Goal: Information Seeking & Learning: Learn about a topic

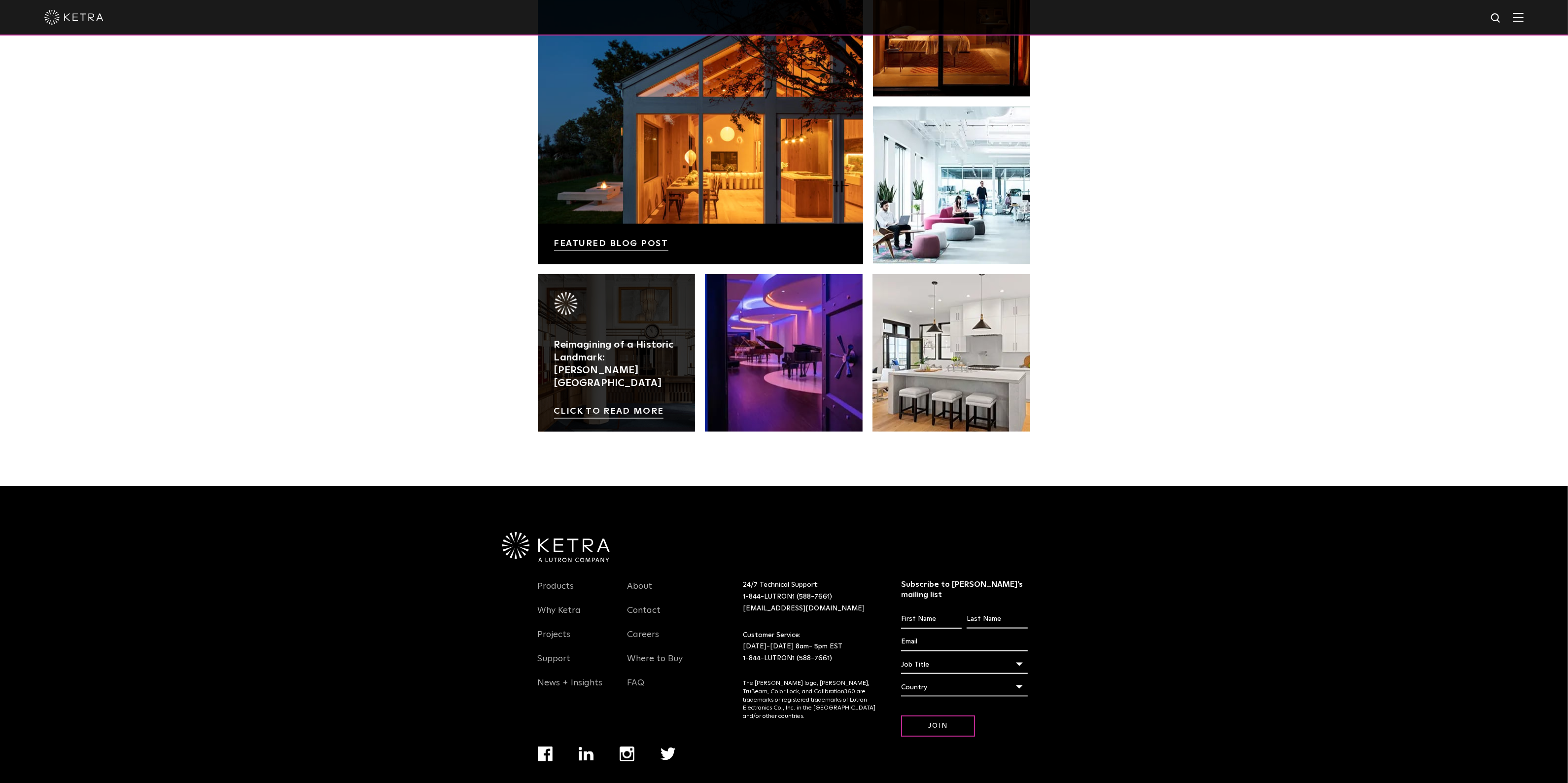
scroll to position [2071, 0]
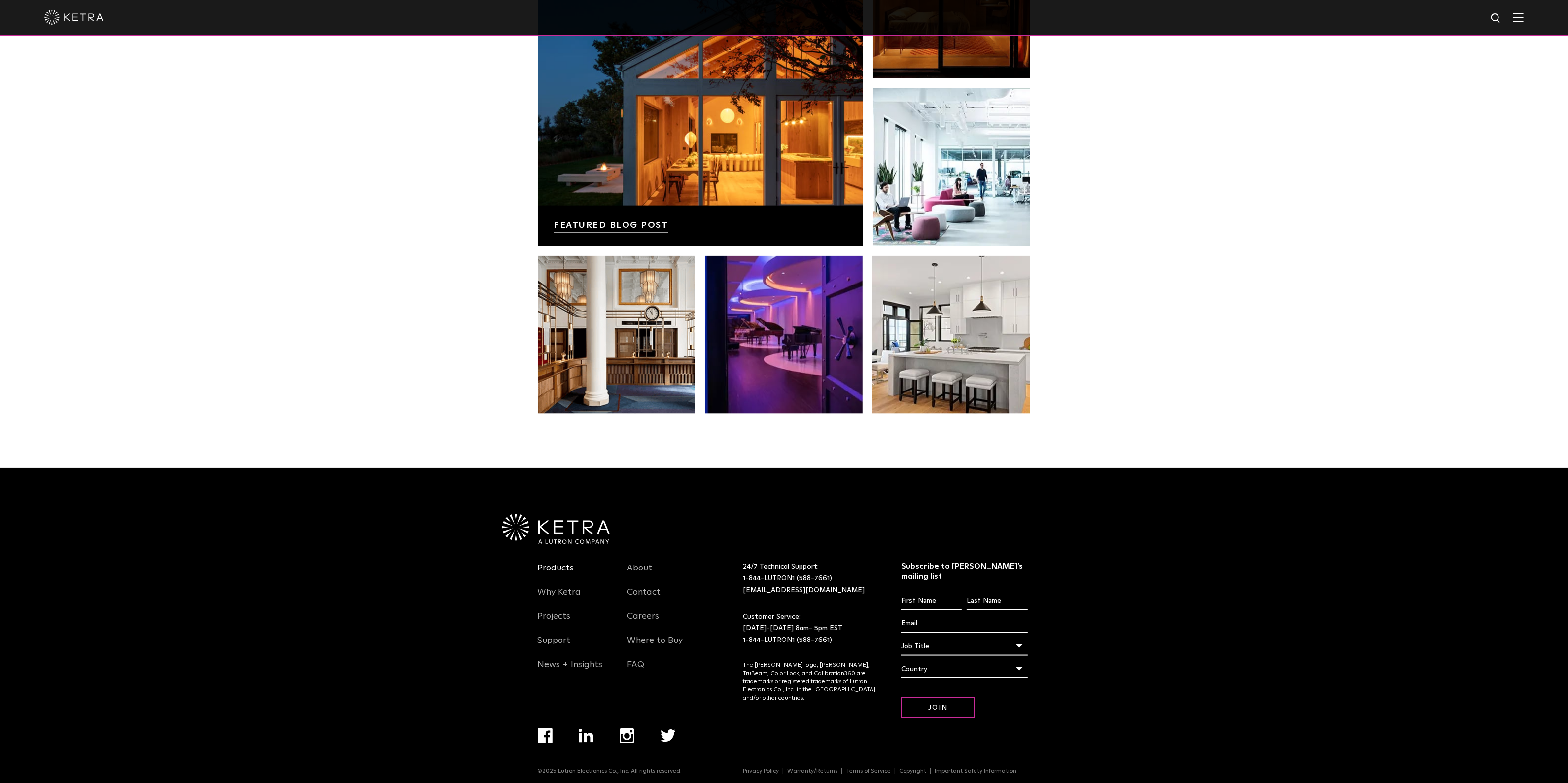
click at [566, 574] on link "Products" at bounding box center [556, 574] width 37 height 23
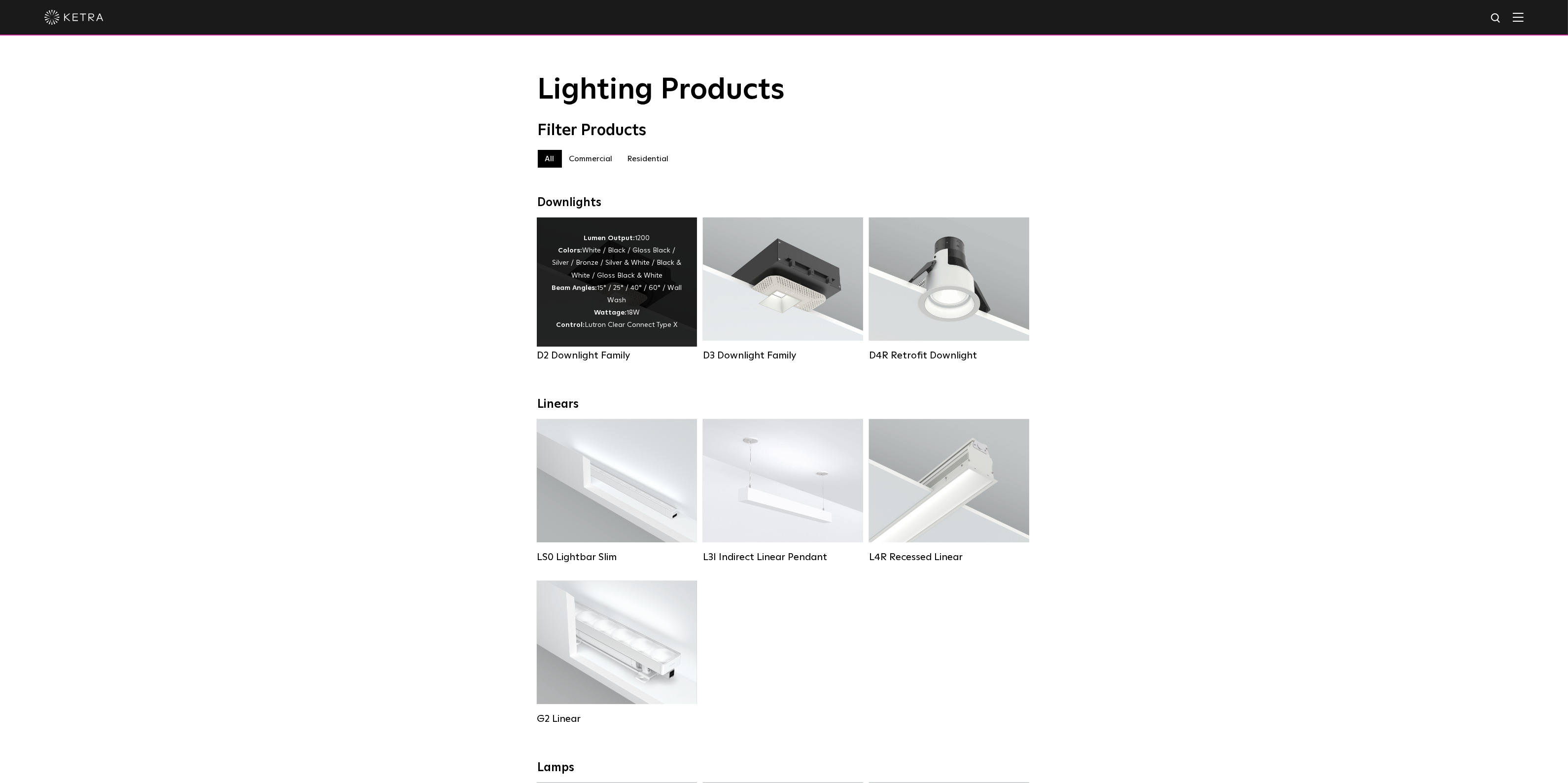
click at [602, 299] on div "Lumen Output: 1200 Colors: White / Black / Gloss Black / Silver / Bronze / Silv…" at bounding box center [617, 281] width 131 height 99
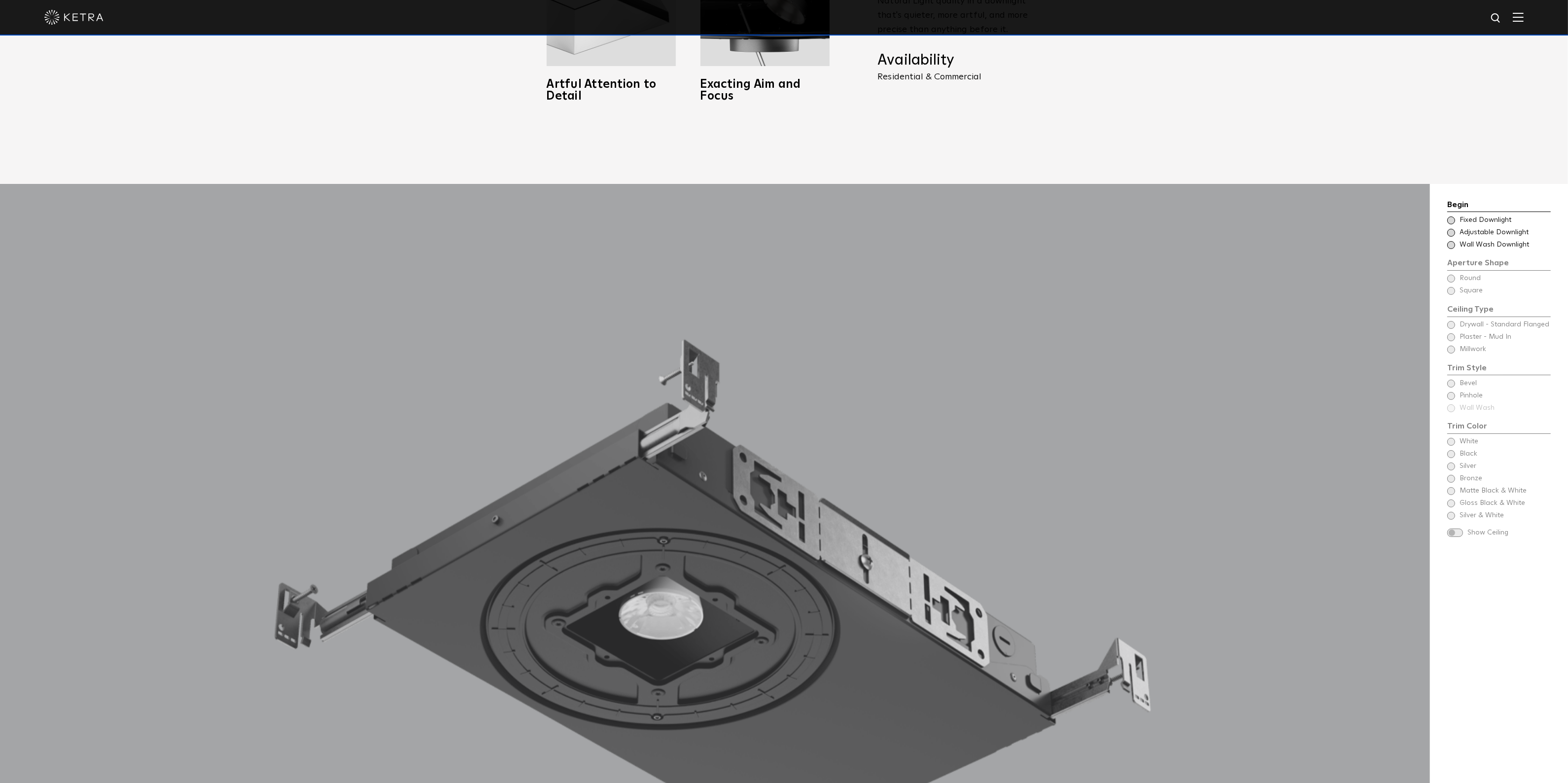
scroll to position [1075, 0]
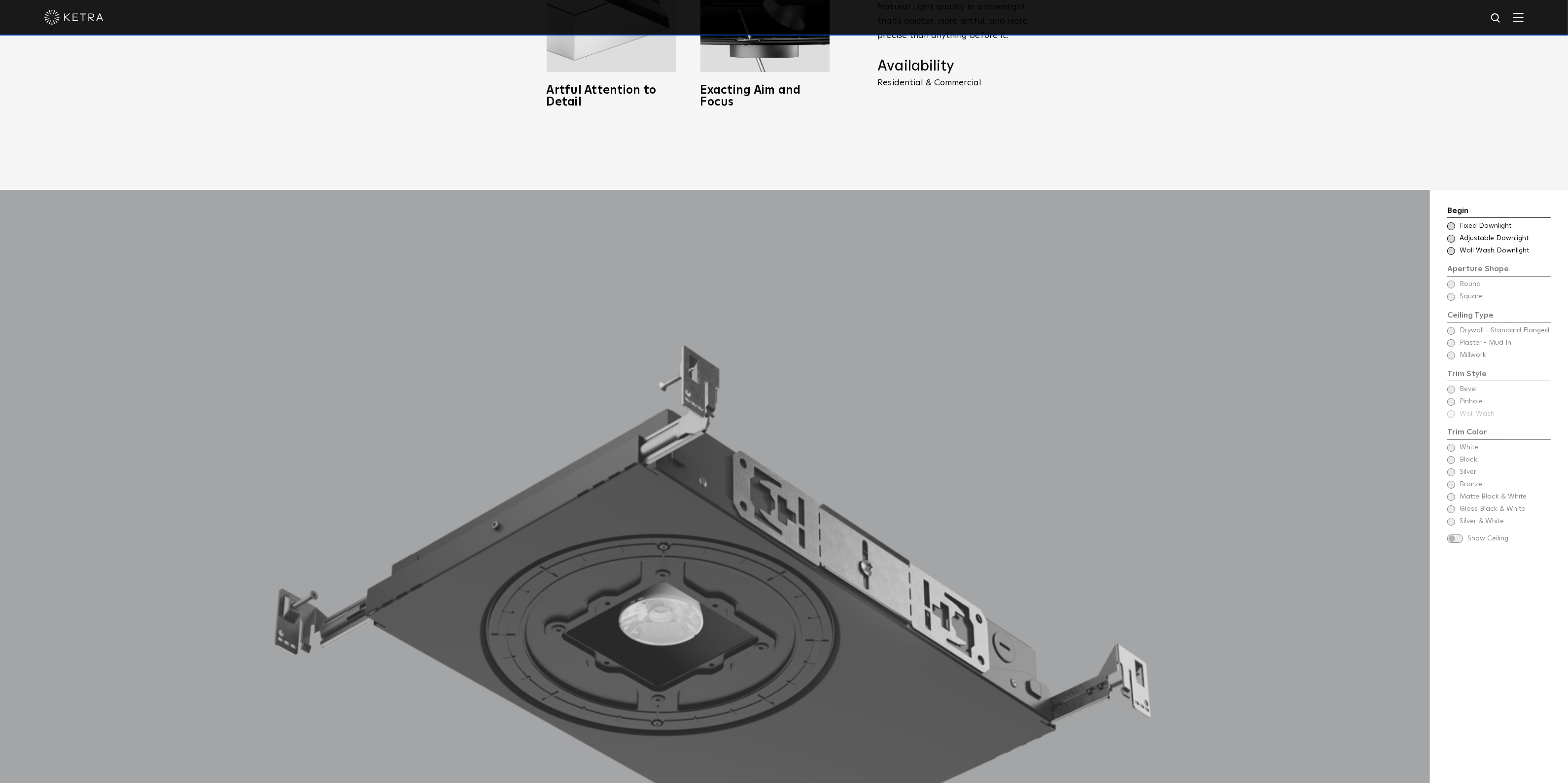
click at [1448, 205] on div "Begin Choose Aperture Shape Fixed Downlight Choose Aperture Shape Adjustable Do…" at bounding box center [1499, 230] width 103 height 51
click at [1453, 222] on span at bounding box center [1451, 226] width 8 height 8
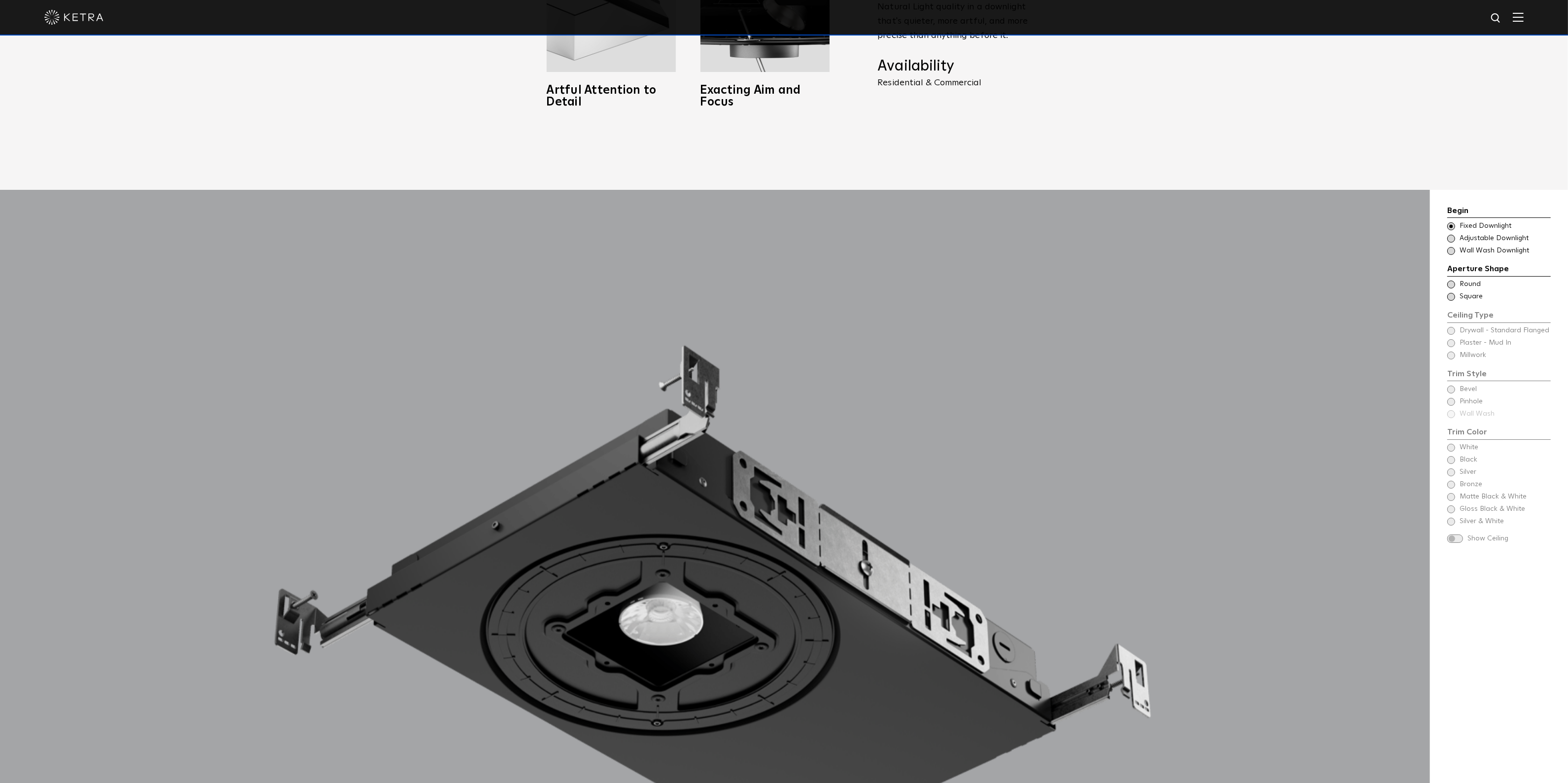
click at [1451, 281] on span at bounding box center [1451, 285] width 8 height 8
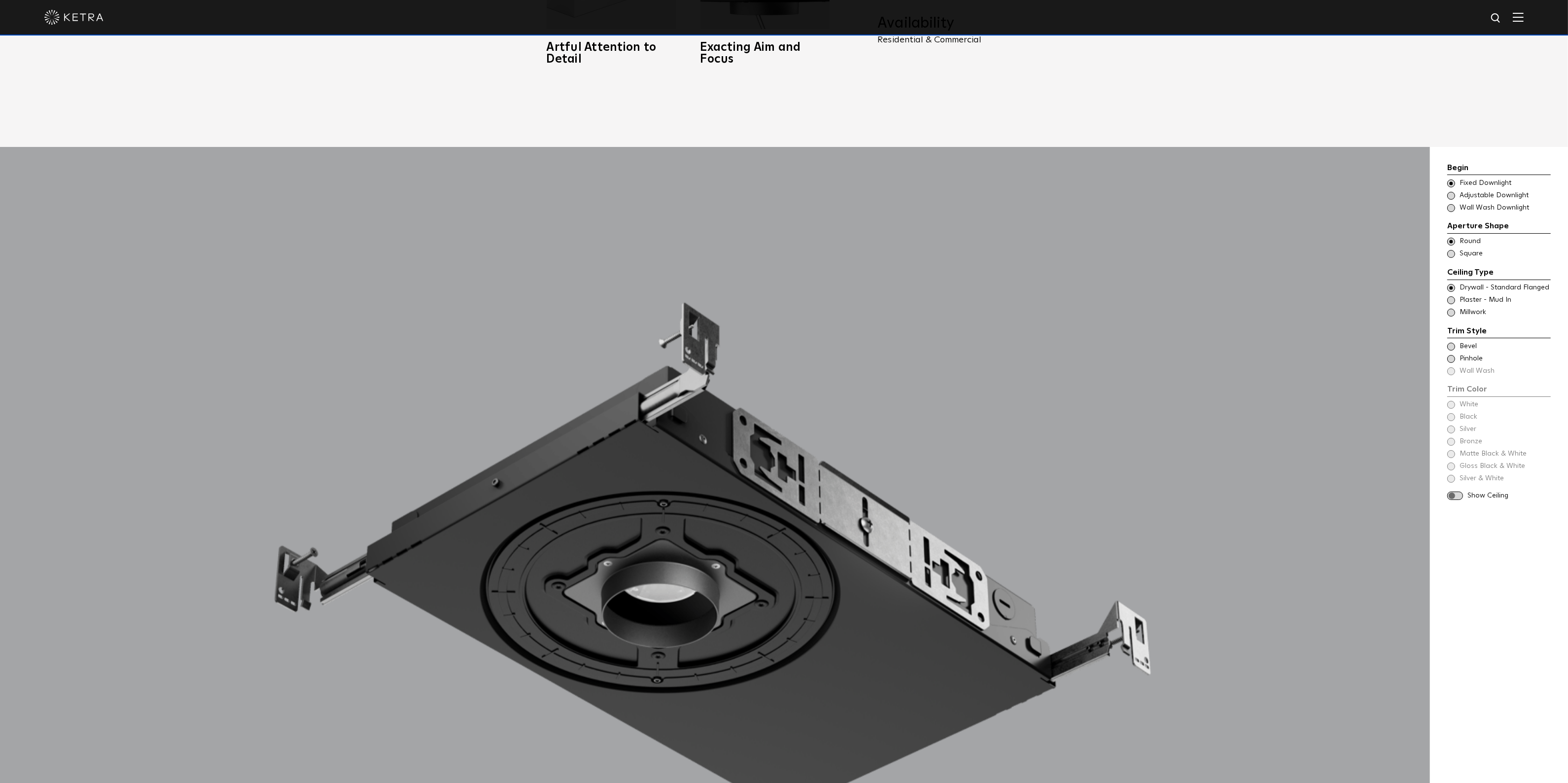
scroll to position [1136, 0]
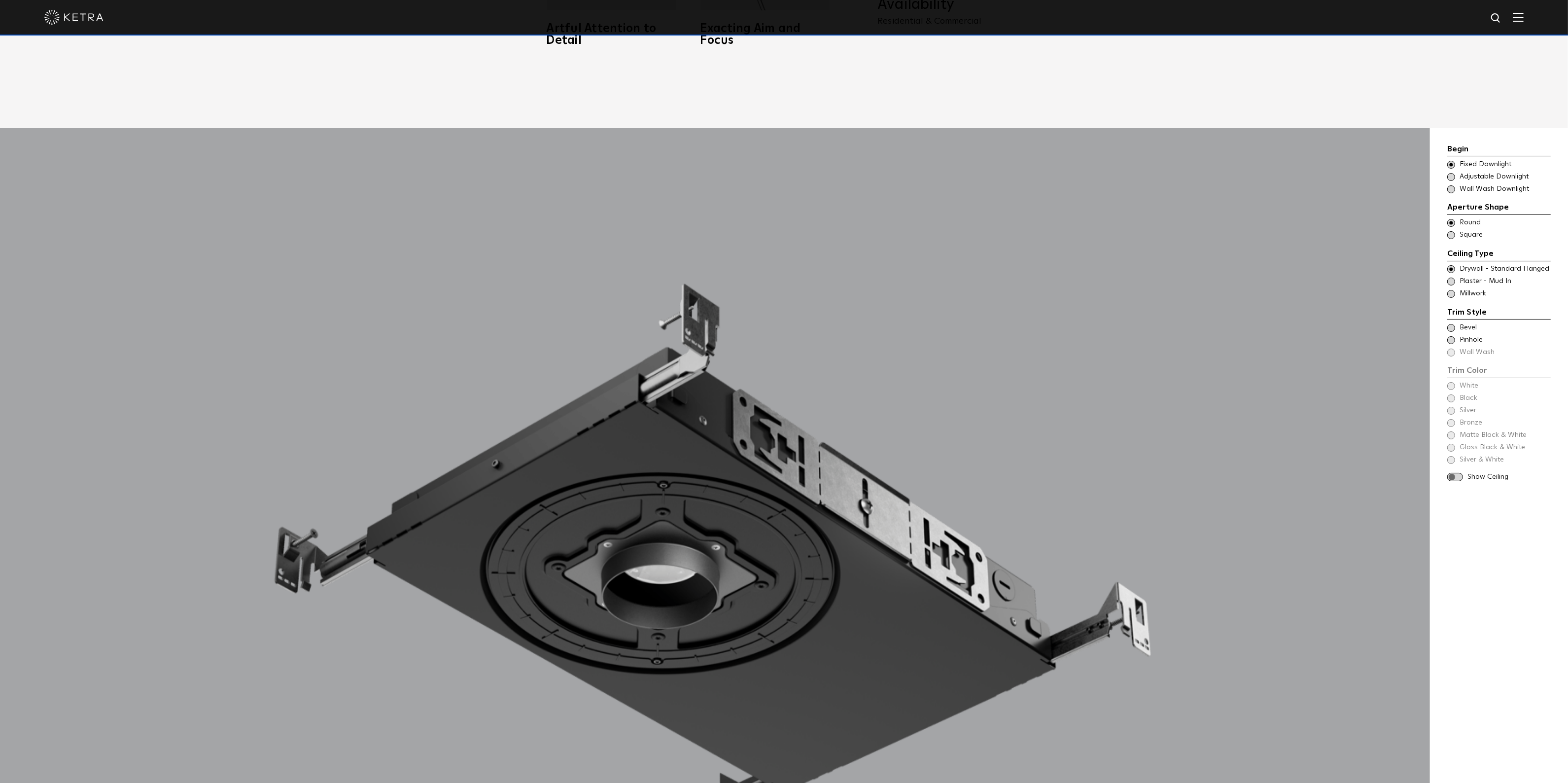
click at [1451, 324] on span at bounding box center [1451, 328] width 8 height 8
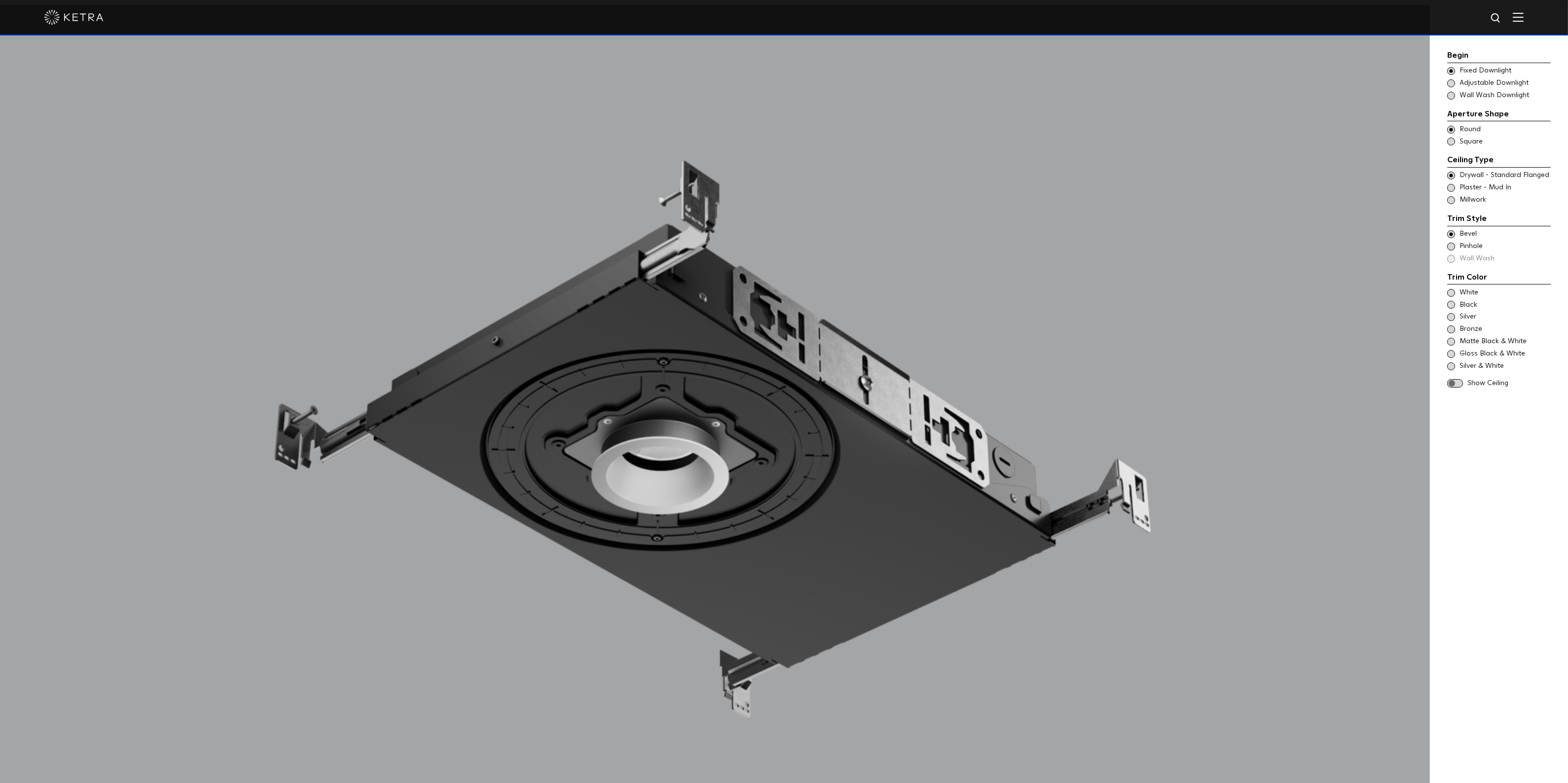
click at [1456, 386] on span at bounding box center [1455, 383] width 16 height 9
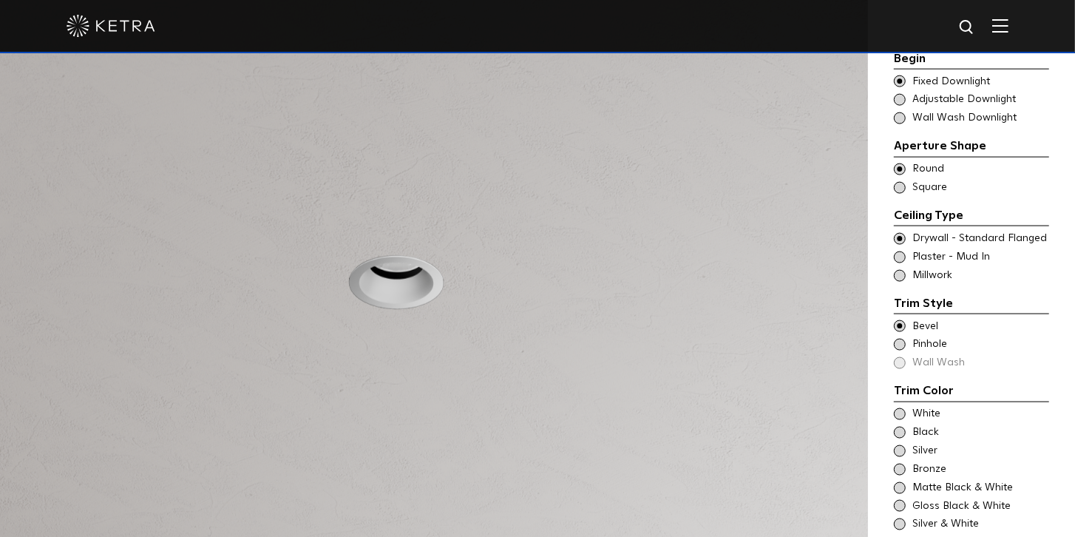
scroll to position [1264, 0]
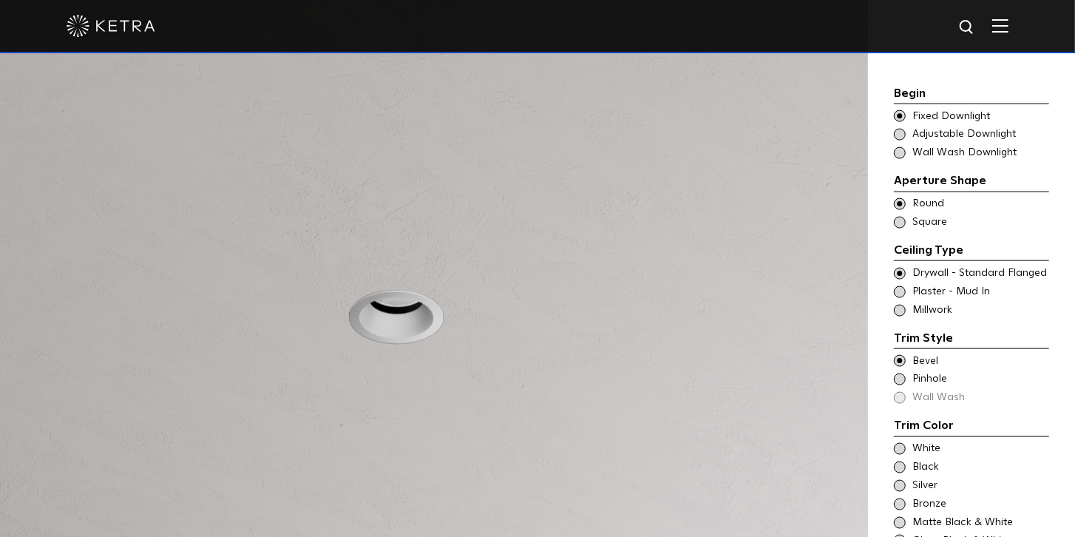
click at [438, 341] on div at bounding box center [434, 306] width 868 height 623
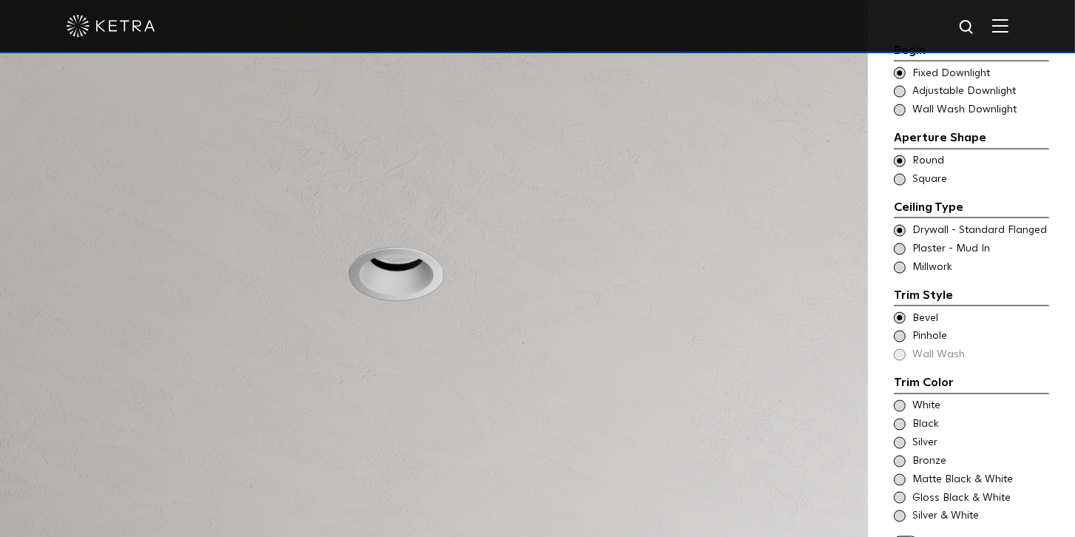
click at [917, 329] on span "Pinhole" at bounding box center [979, 336] width 135 height 15
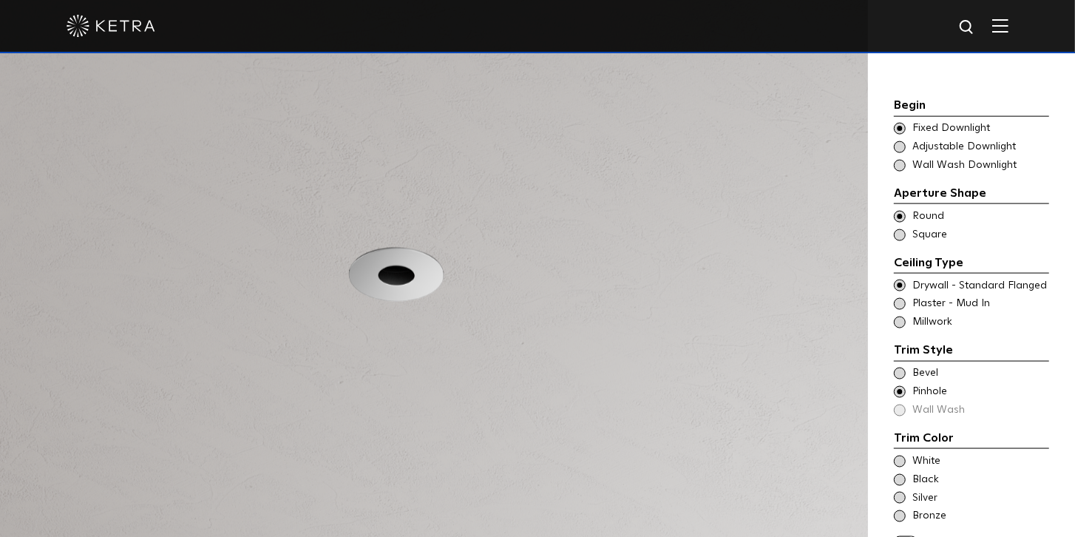
click at [930, 296] on span "Plaster - Mud In" at bounding box center [979, 303] width 135 height 15
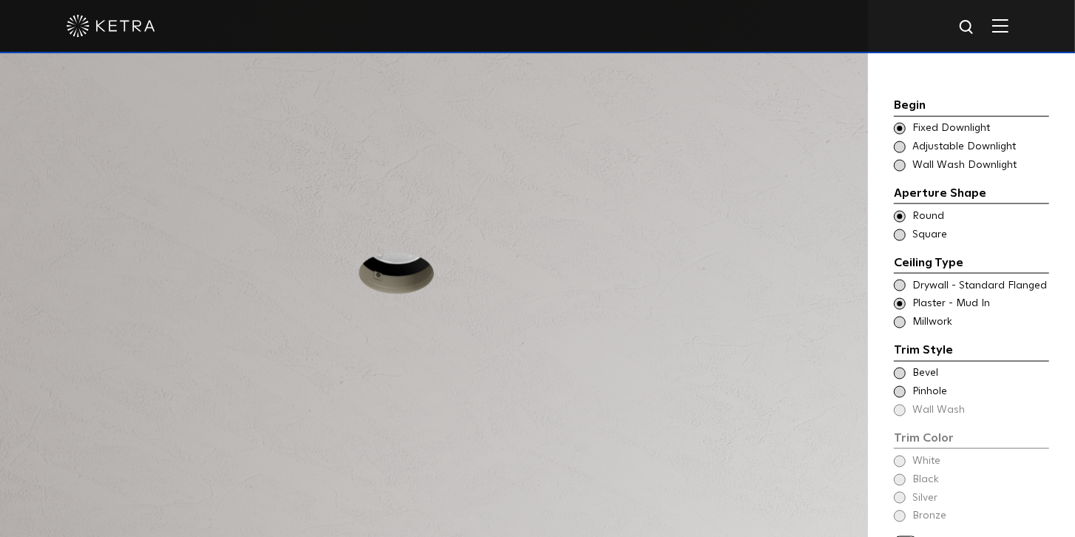
click at [921, 366] on span "Bevel" at bounding box center [979, 373] width 135 height 15
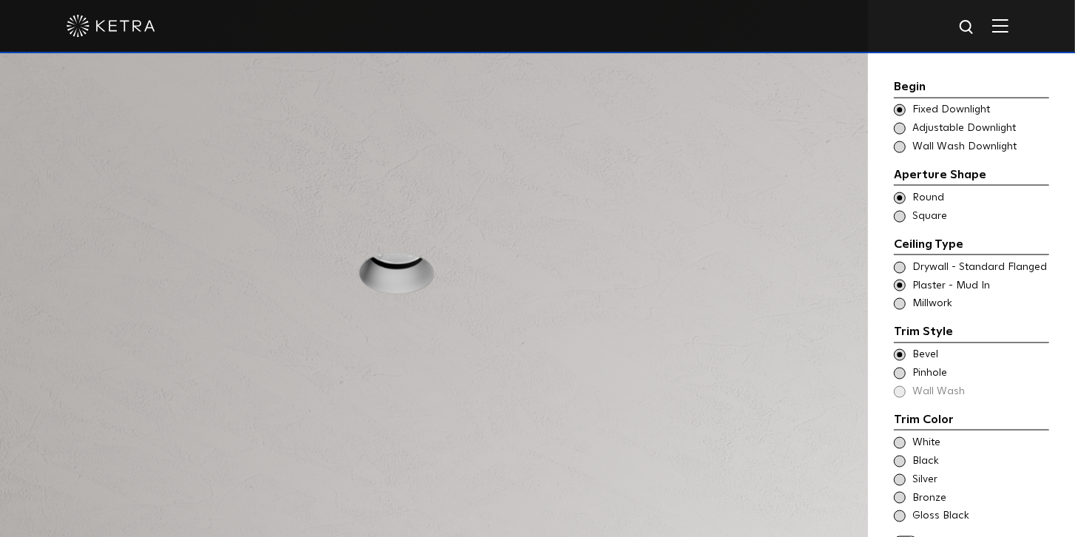
click at [922, 347] on span "Bevel" at bounding box center [979, 354] width 135 height 15
click at [903, 262] on span at bounding box center [900, 268] width 12 height 12
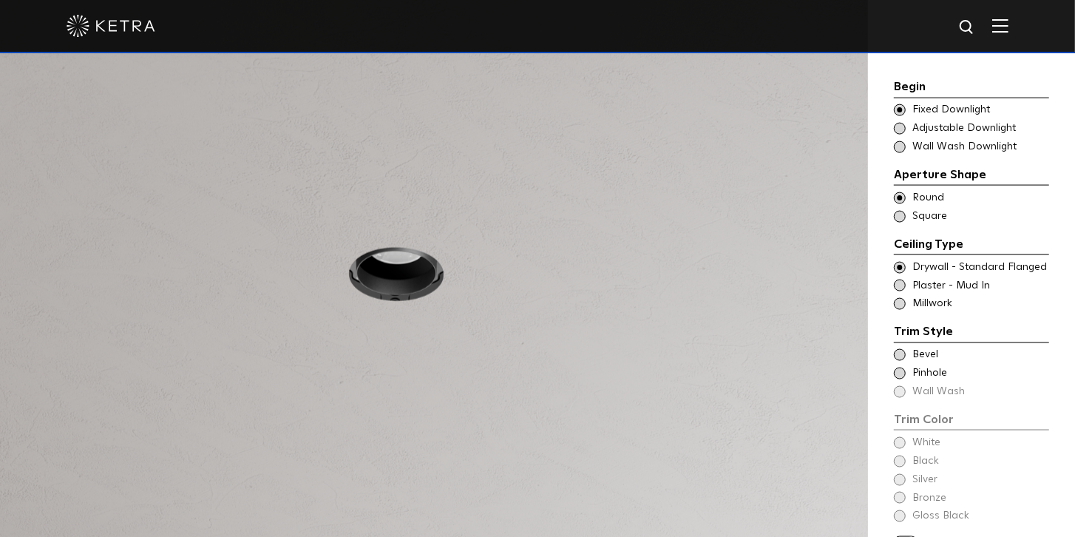
click at [898, 367] on span at bounding box center [900, 373] width 12 height 12
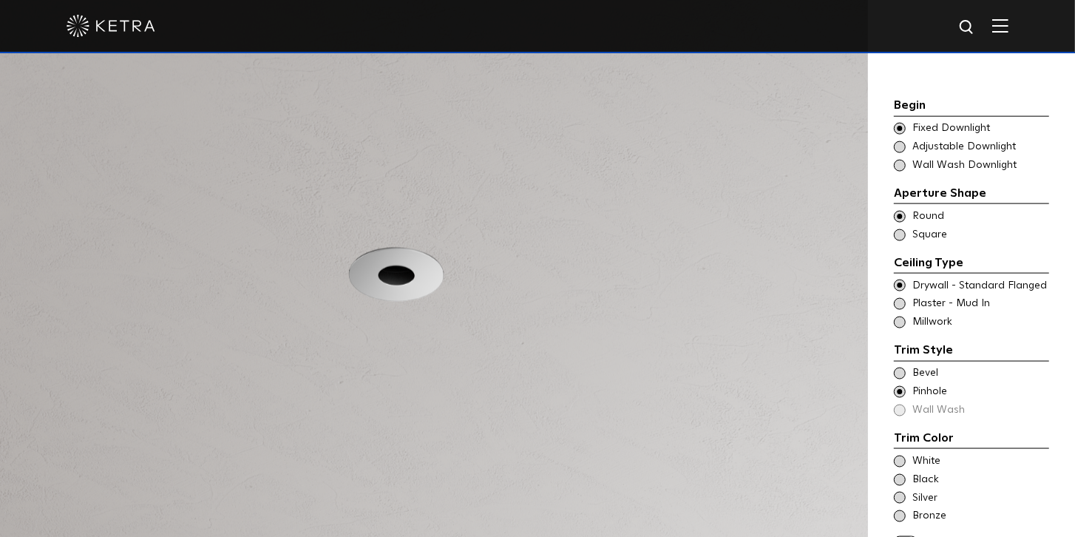
click at [900, 367] on span at bounding box center [900, 373] width 12 height 12
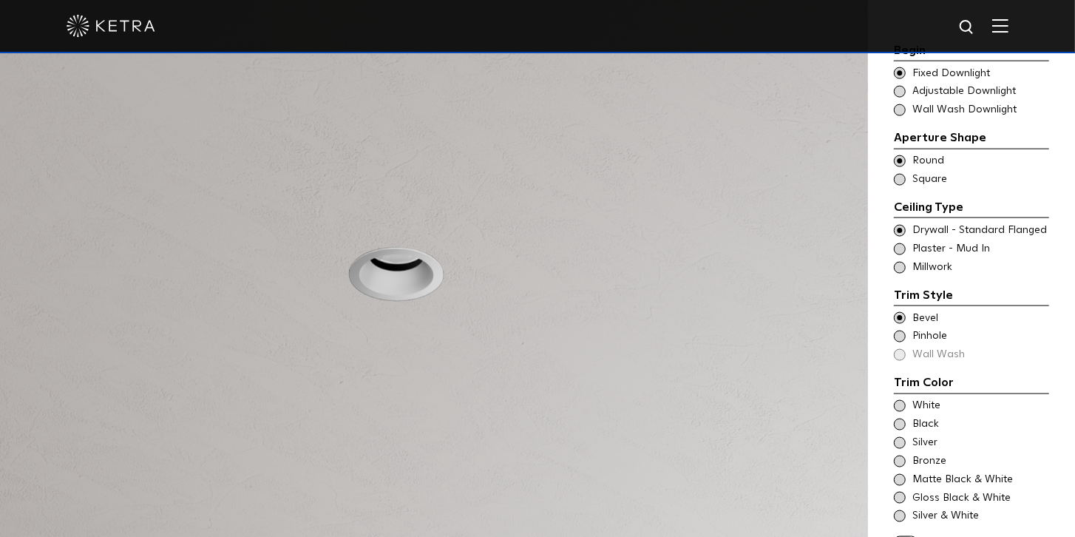
click at [901, 243] on span at bounding box center [900, 249] width 12 height 12
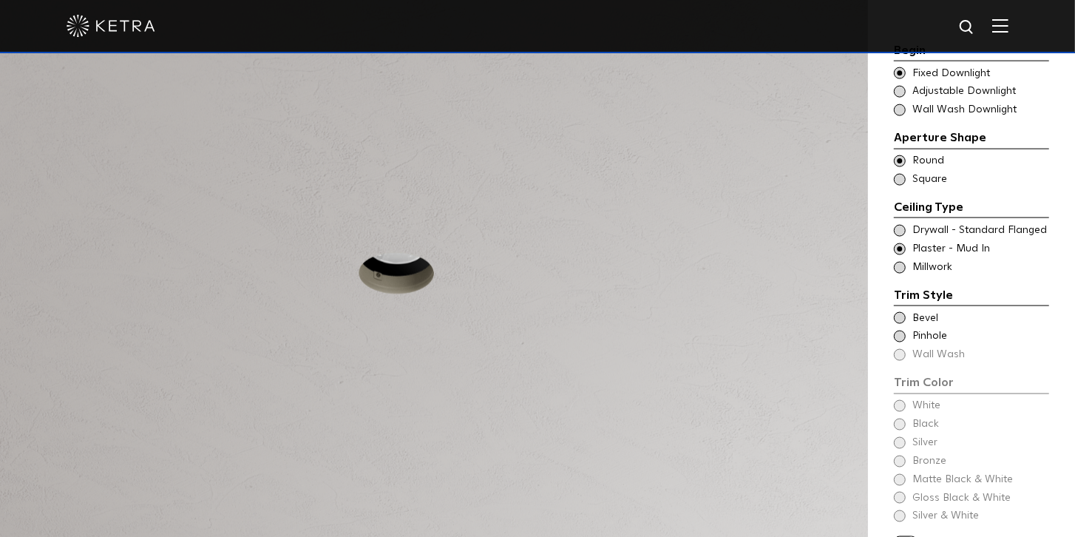
click at [903, 312] on span at bounding box center [900, 318] width 12 height 12
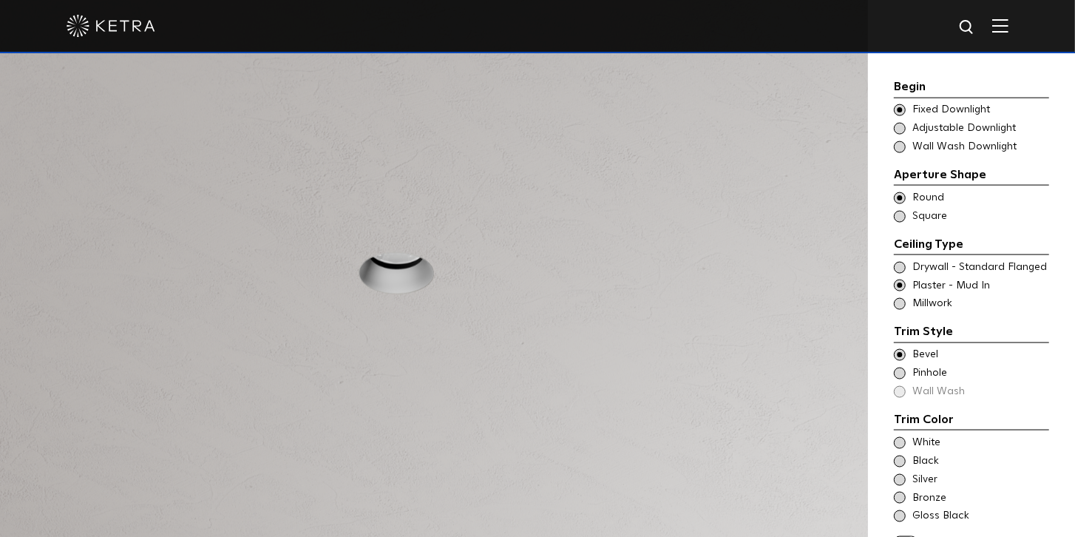
click at [897, 367] on span at bounding box center [900, 373] width 12 height 12
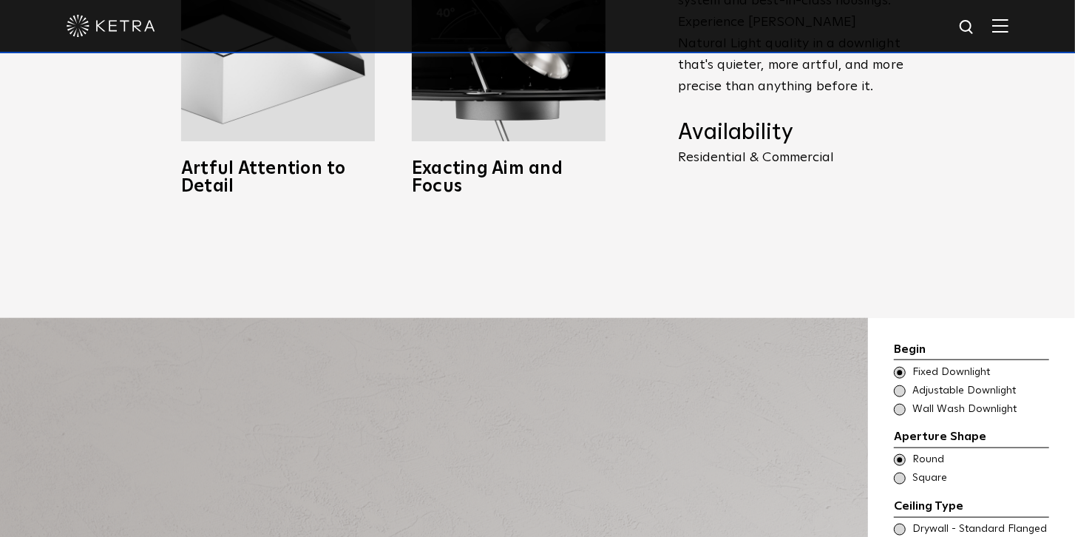
scroll to position [926, 0]
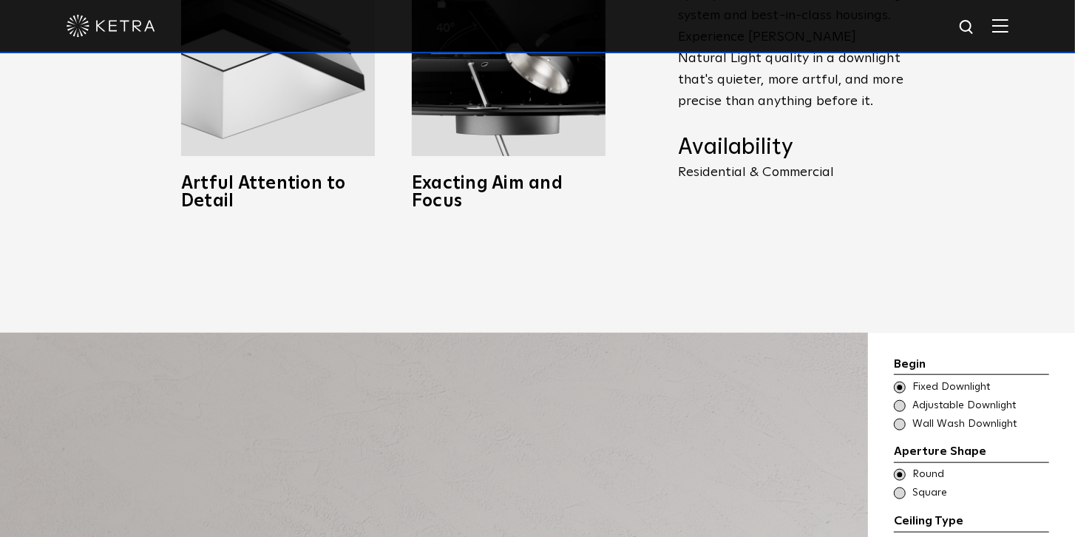
click at [807, 201] on p at bounding box center [792, 207] width 229 height 13
